Goal: Download file/media

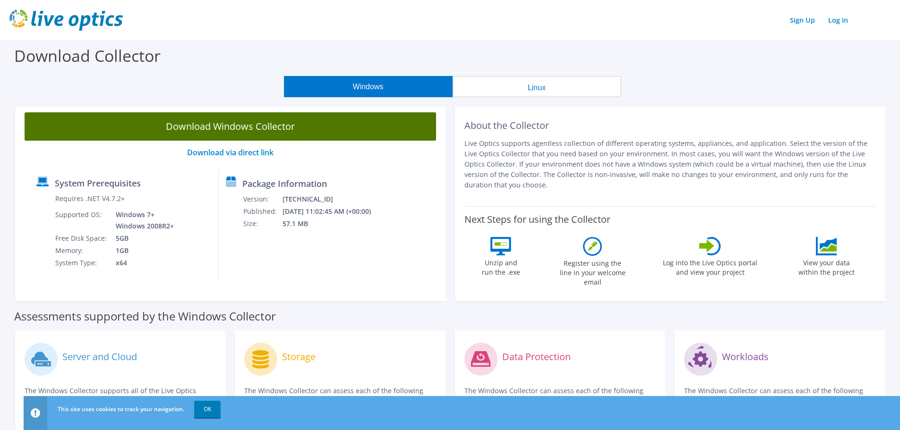
click at [216, 123] on link "Download Windows Collector" at bounding box center [230, 126] width 411 height 28
